Goal: Information Seeking & Learning: Learn about a topic

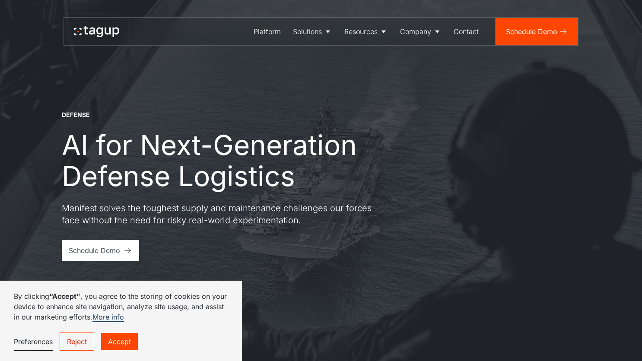
click at [71, 344] on link "Reject" at bounding box center [77, 342] width 35 height 18
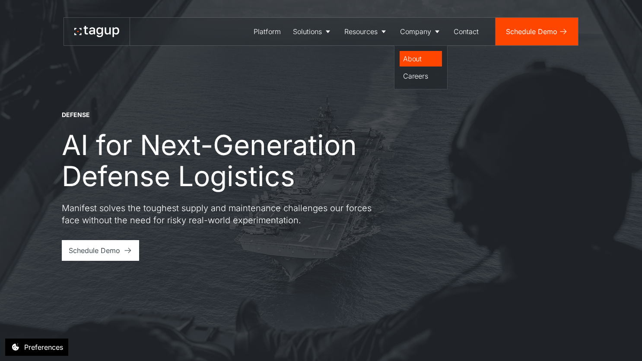
click at [411, 61] on div "About" at bounding box center [420, 59] width 35 height 10
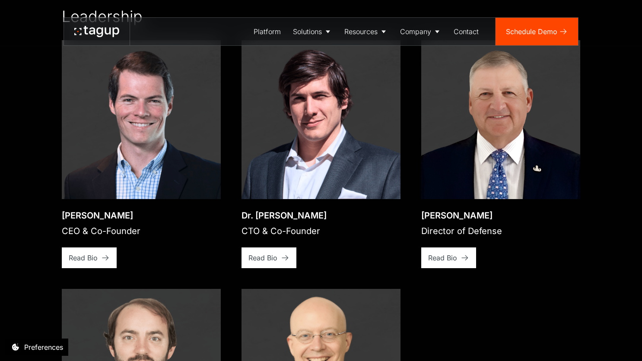
scroll to position [1286, 0]
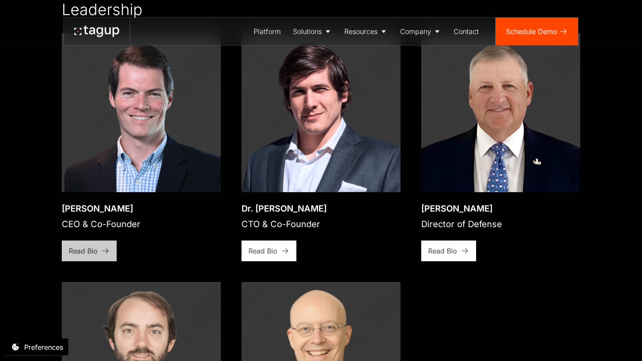
click at [93, 246] on div "Read Bio" at bounding box center [83, 251] width 29 height 10
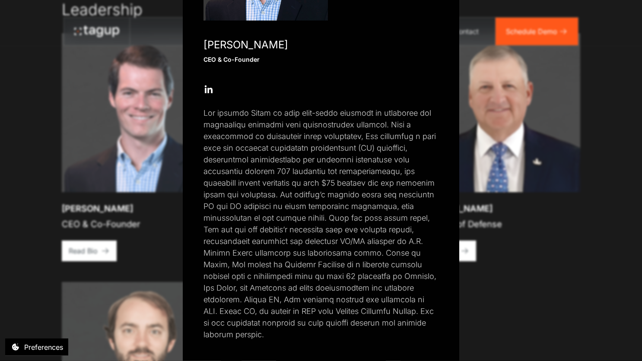
scroll to position [161, 0]
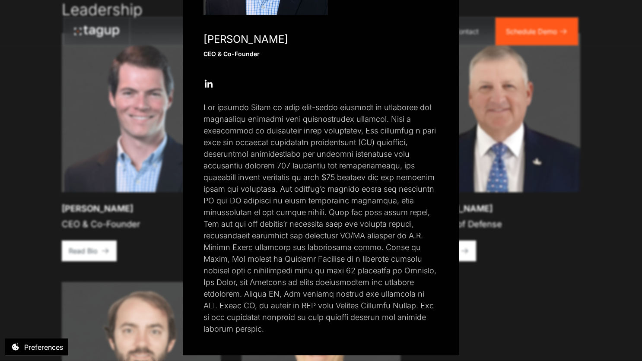
click at [517, 282] on div "Close popup [PERSON_NAME] CEO & Co-Founder Open Open Twitter profile Send Email…" at bounding box center [321, 180] width 642 height 361
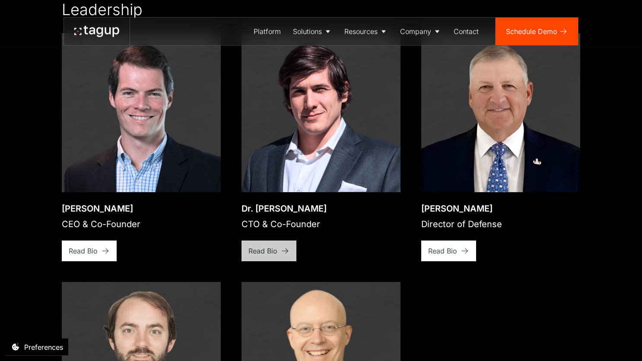
click at [278, 241] on link "Read Bio" at bounding box center [269, 251] width 55 height 21
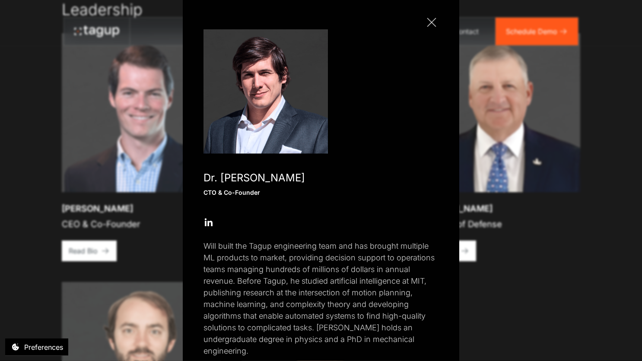
scroll to position [45, 0]
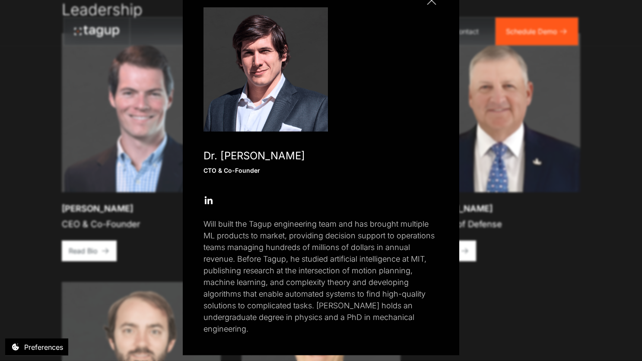
click at [466, 300] on div "Close popup Dr. [PERSON_NAME] CTO & Co-Founder Open Open Twitter profile Send E…" at bounding box center [321, 180] width 642 height 361
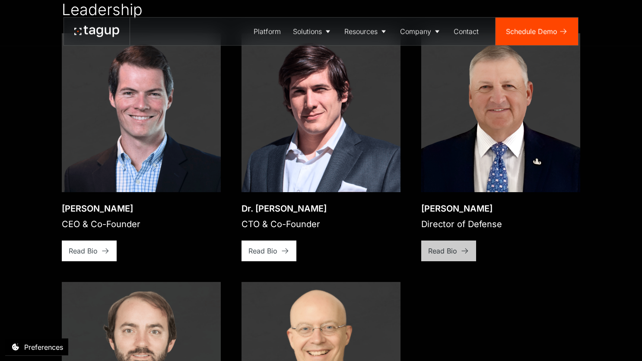
click at [453, 246] on div "Read Bio" at bounding box center [442, 251] width 29 height 10
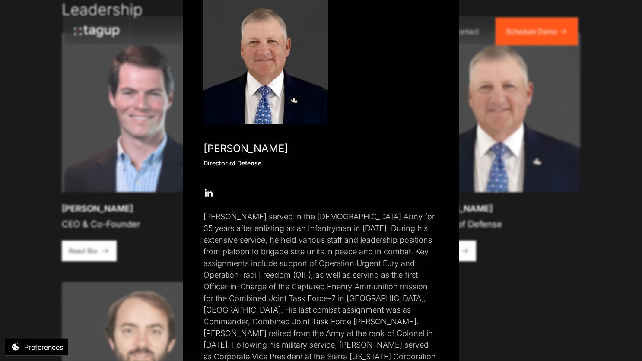
scroll to position [91, 0]
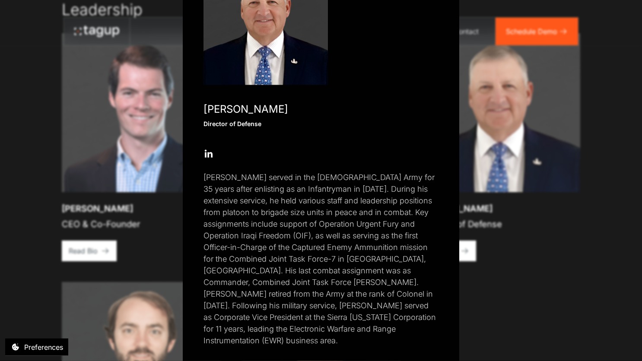
click at [476, 298] on div "Close popup [PERSON_NAME] Director of Defense Open Open Twitter profile Send Em…" at bounding box center [321, 180] width 642 height 361
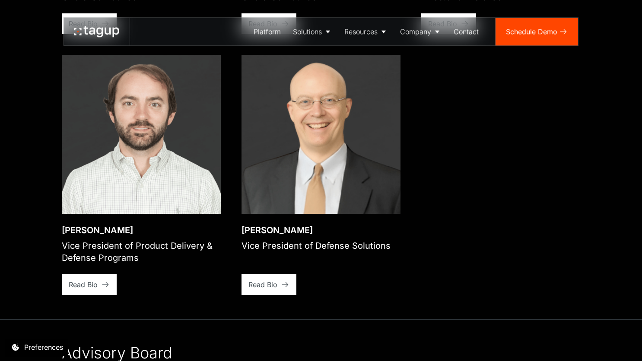
scroll to position [1551, 0]
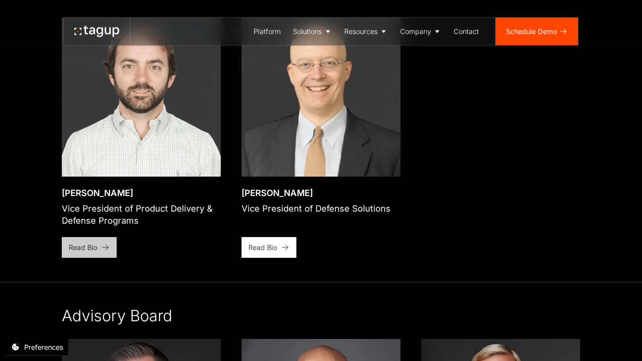
click at [99, 239] on link "Read Bio" at bounding box center [89, 247] width 55 height 21
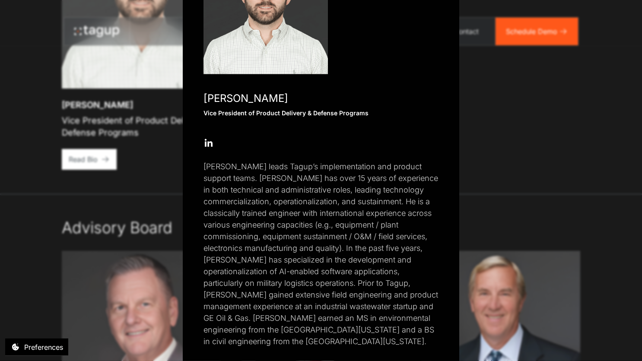
scroll to position [104, 0]
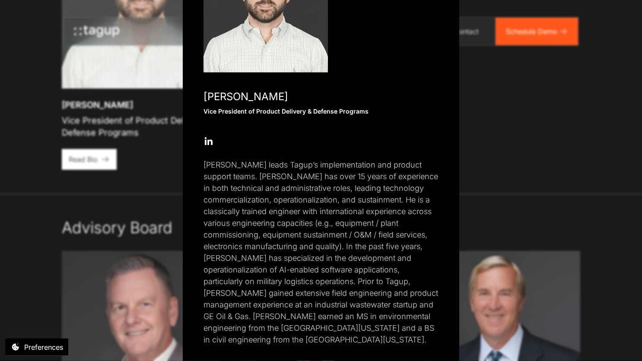
click at [489, 168] on div "Close popup [PERSON_NAME] Vice President of Product Delivery & Defense Programs…" at bounding box center [321, 180] width 642 height 361
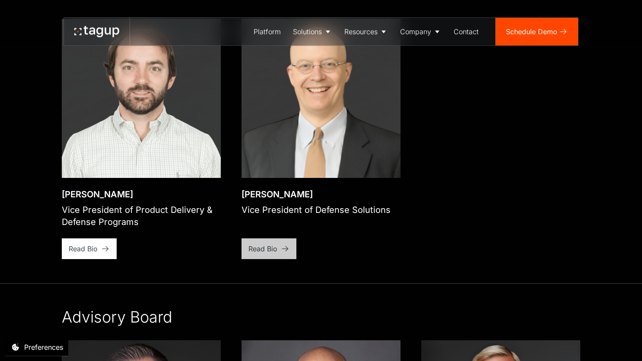
scroll to position [1551, 0]
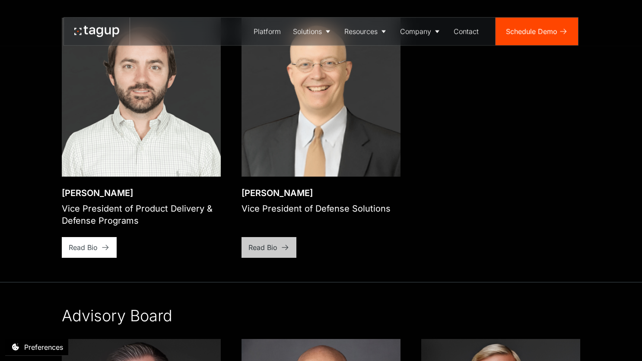
click at [283, 246] on link "Read Bio" at bounding box center [269, 247] width 55 height 21
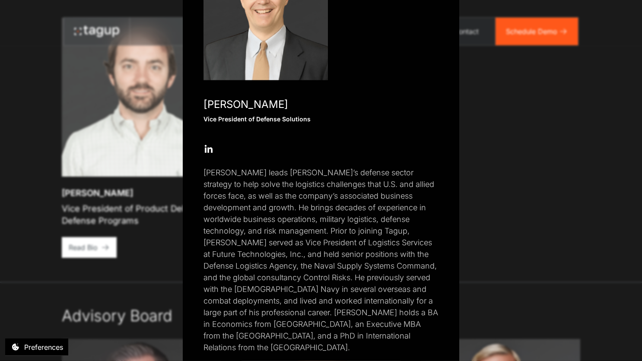
scroll to position [115, 0]
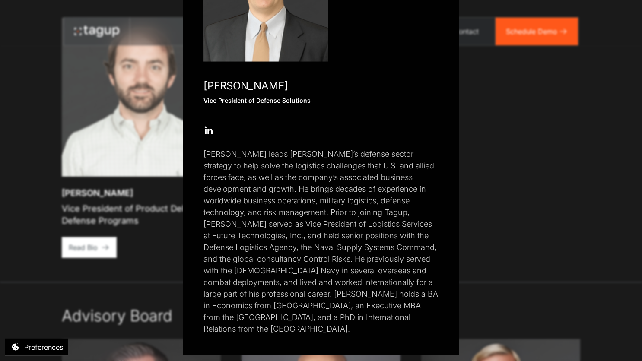
click at [479, 212] on div "Close popup [PERSON_NAME] Vice President of Defense Solutions Open Open Twitter…" at bounding box center [321, 180] width 642 height 361
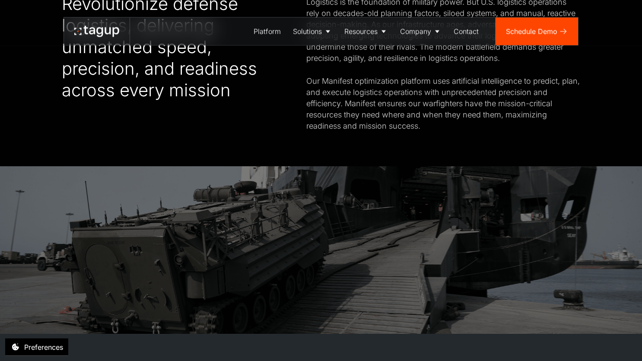
scroll to position [432, 0]
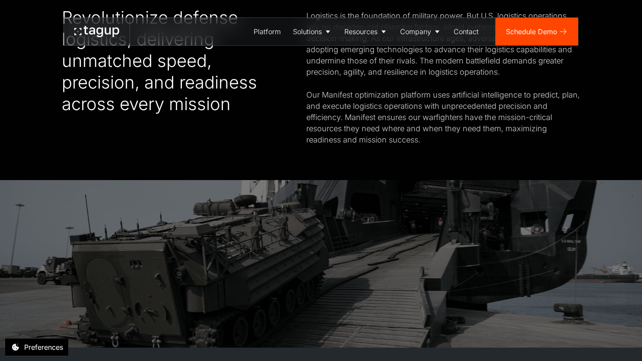
click at [500, 6] on div "Platform Solutions Solutions Defense Enterprise Resources Resource Library News…" at bounding box center [321, 23] width 642 height 46
click at [517, 35] on div "Schedule Demo" at bounding box center [531, 31] width 51 height 10
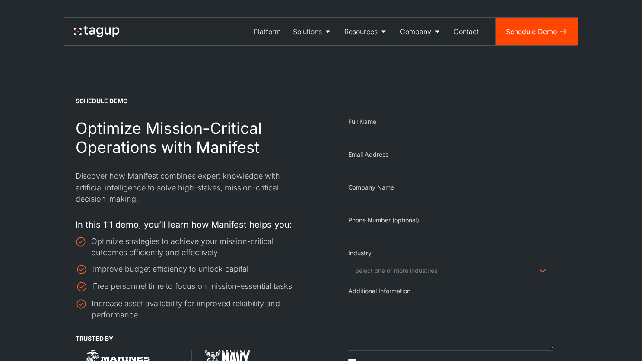
select select "Request Demo Form"
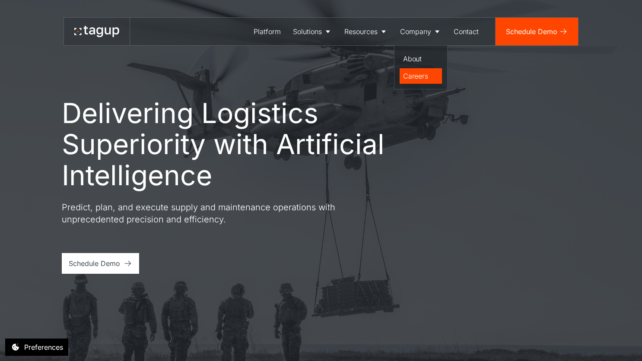
click at [418, 75] on div "Careers" at bounding box center [420, 76] width 35 height 10
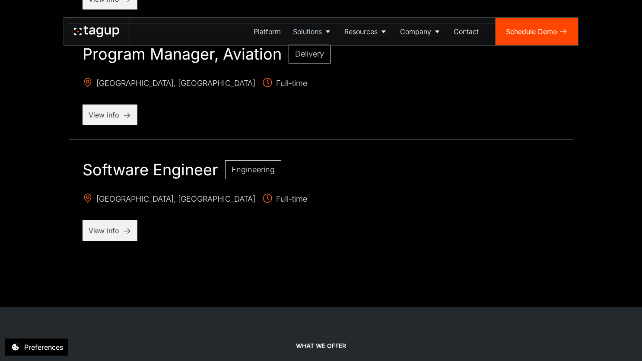
scroll to position [769, 0]
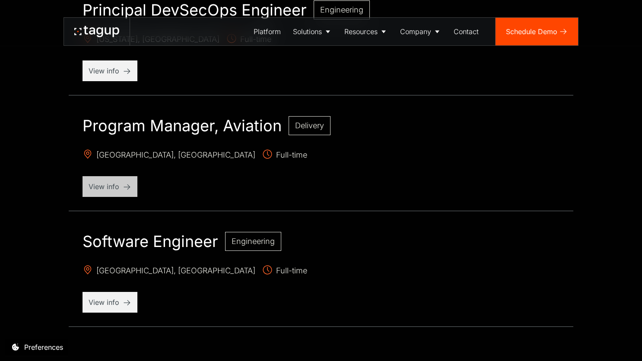
click at [100, 180] on div "View info" at bounding box center [110, 186] width 55 height 21
